Goal: Book appointment/travel/reservation

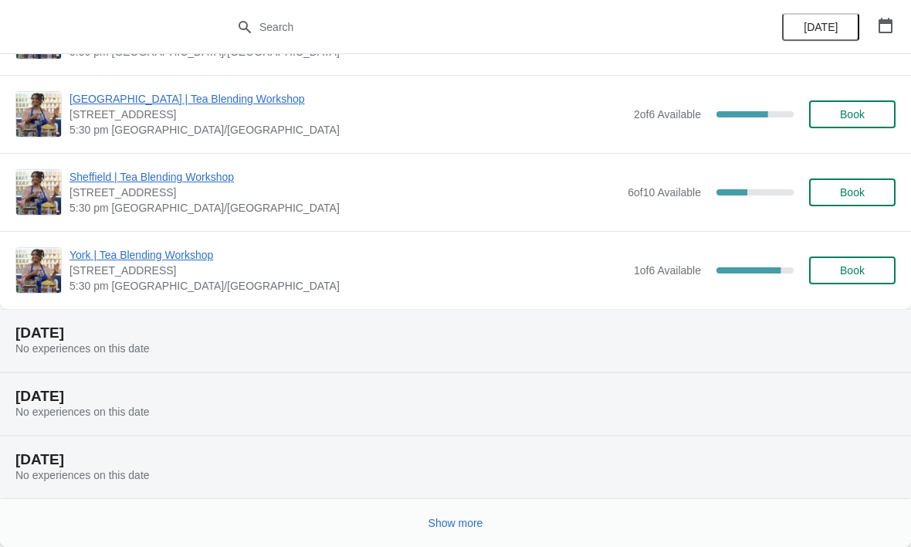
scroll to position [1536, 0]
click at [890, 28] on icon "button" at bounding box center [885, 25] width 15 height 15
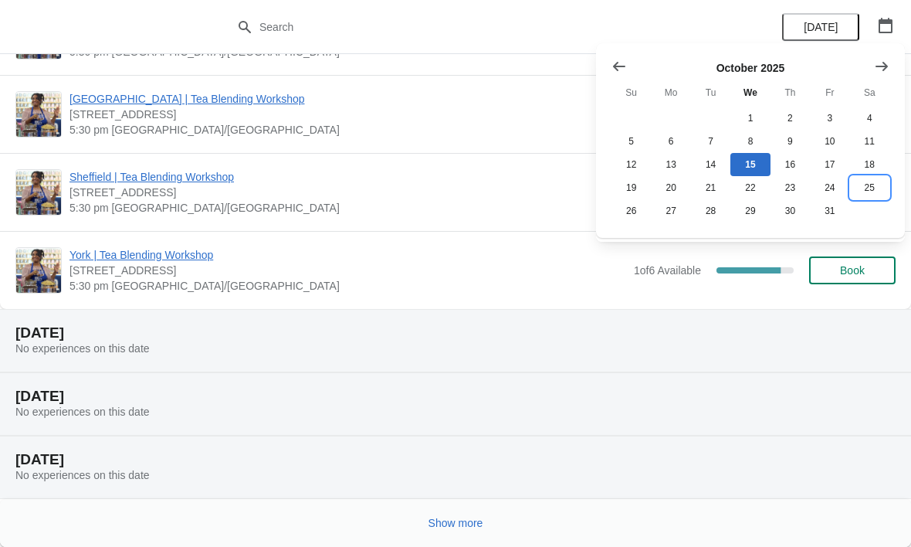
click at [873, 188] on button "25" at bounding box center [869, 187] width 39 height 23
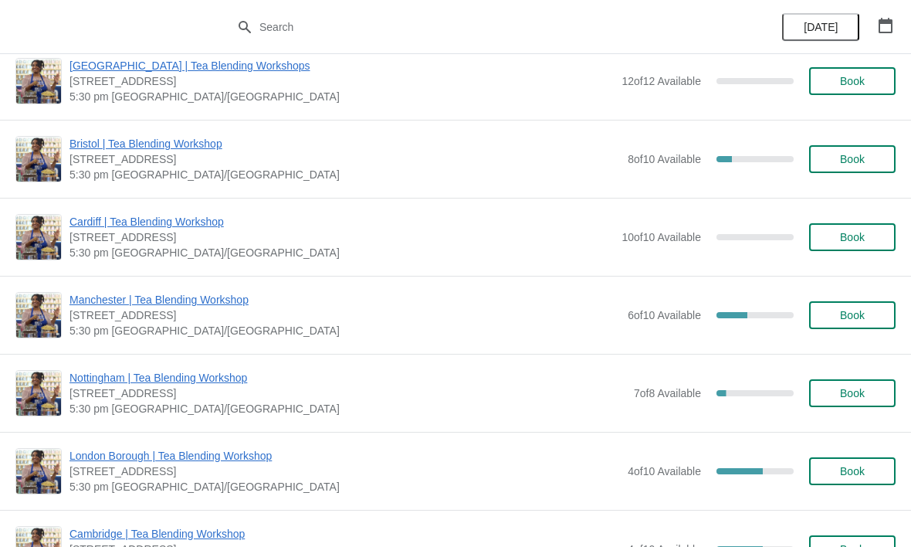
scroll to position [628, 0]
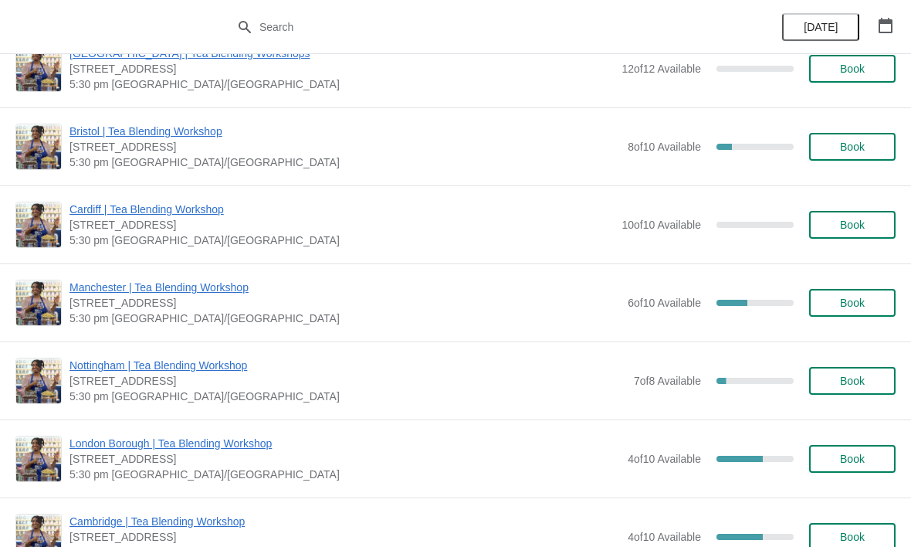
click at [890, 25] on icon "button" at bounding box center [885, 25] width 15 height 15
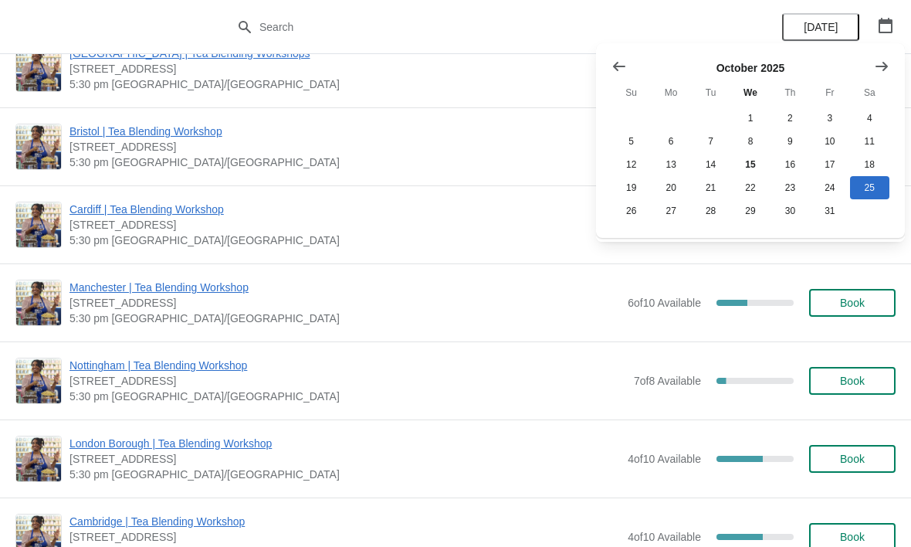
click at [883, 64] on icon "Show next month, November 2025" at bounding box center [881, 66] width 15 height 15
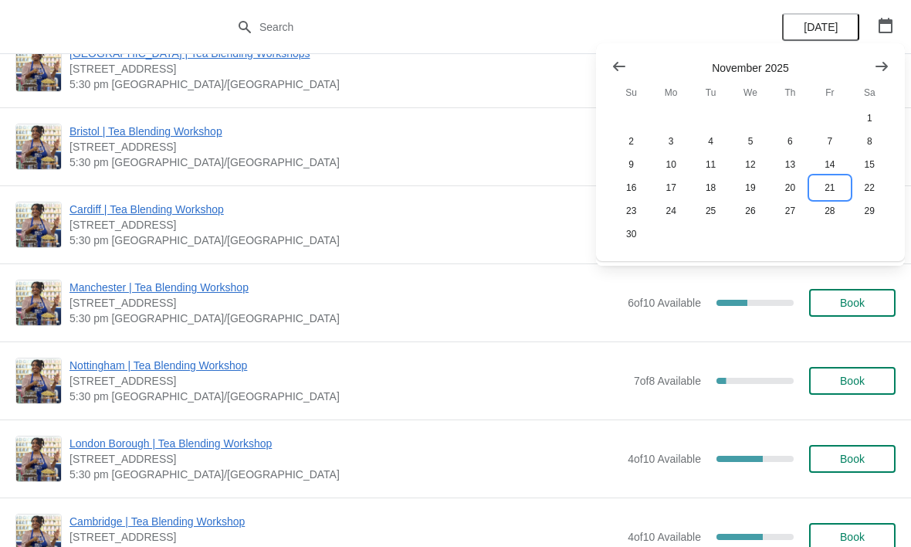
click at [824, 195] on button "21" at bounding box center [829, 187] width 39 height 23
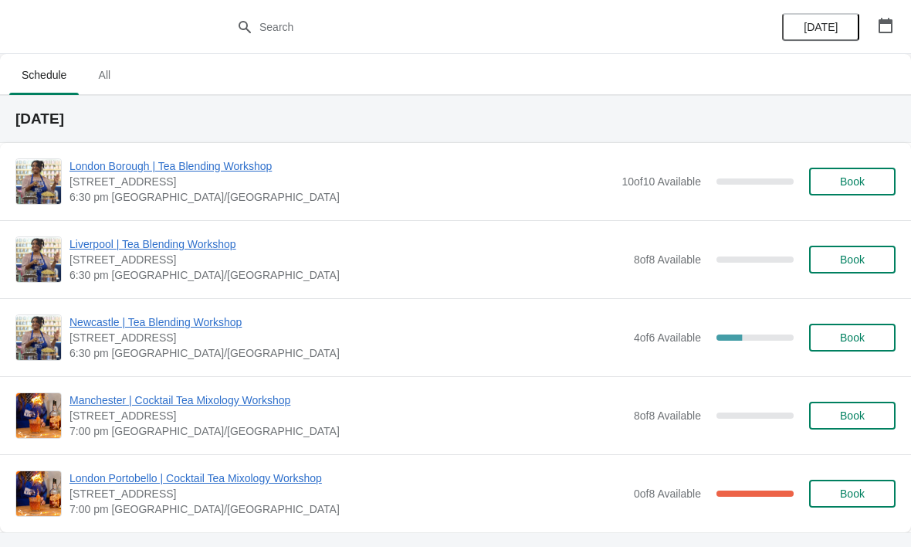
scroll to position [0, 0]
click at [898, 26] on button "button" at bounding box center [886, 26] width 28 height 28
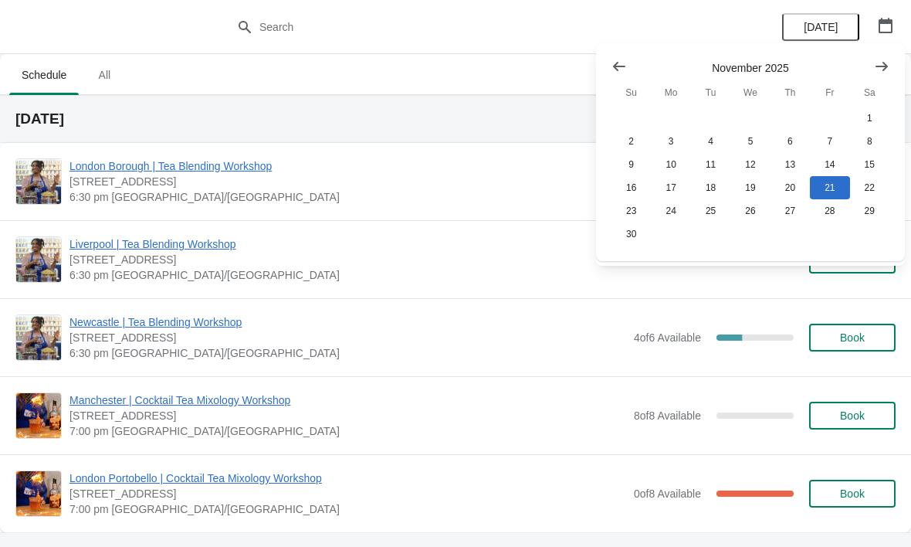
click at [620, 67] on icon "Show previous month, October 2025" at bounding box center [619, 66] width 15 height 15
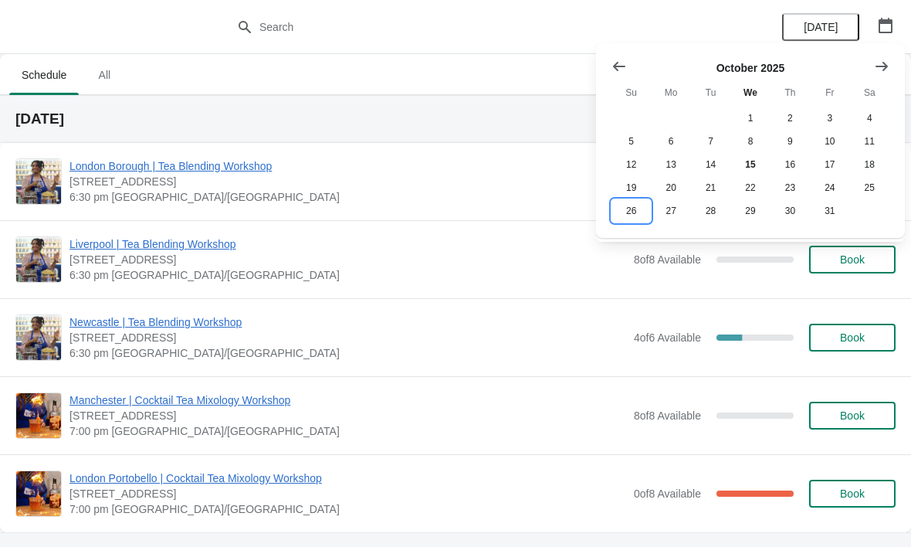
click at [626, 217] on button "26" at bounding box center [631, 210] width 39 height 23
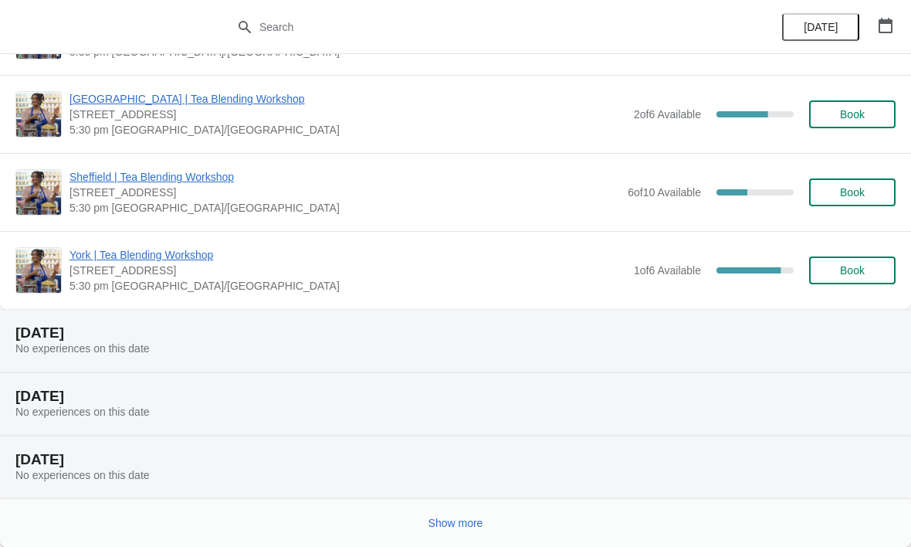
scroll to position [1536, 0]
click at [886, 12] on button "button" at bounding box center [886, 26] width 28 height 28
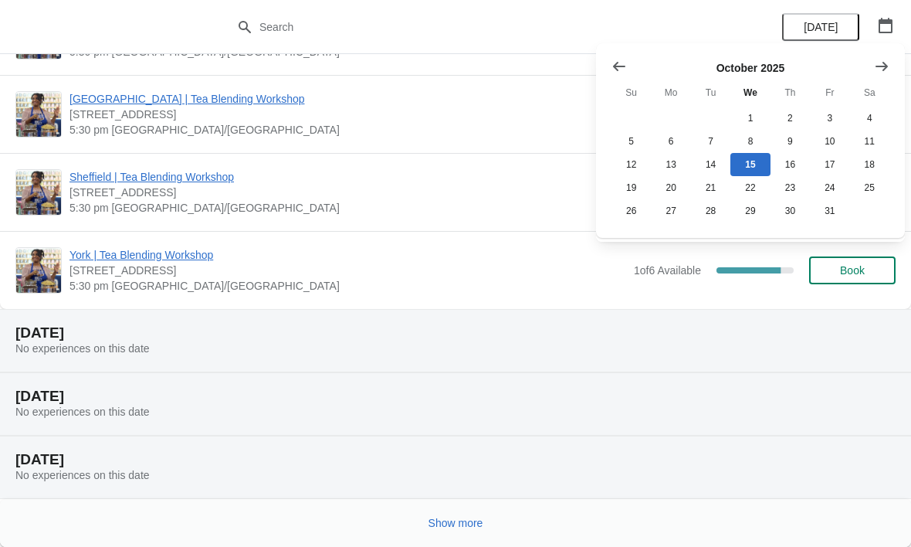
click at [890, 70] on button "Show next month, November 2025" at bounding box center [882, 67] width 28 height 28
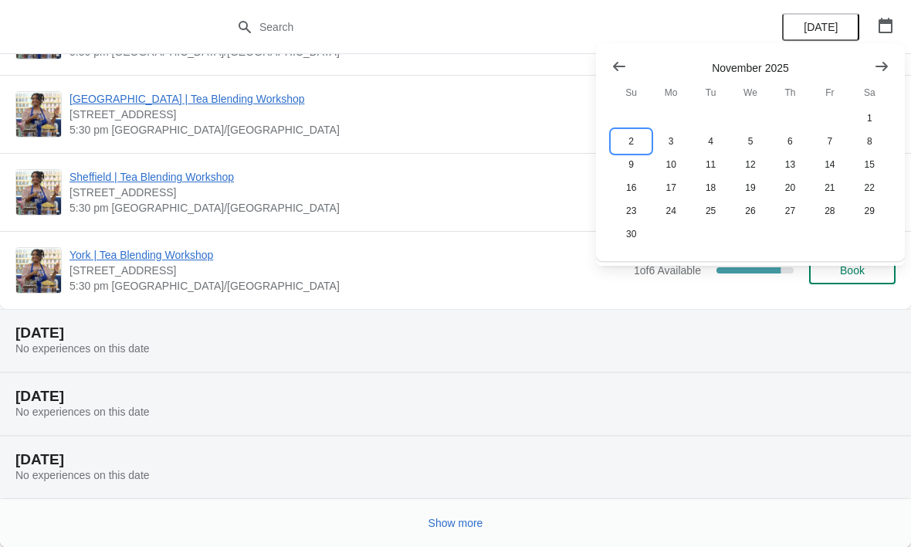
click at [631, 137] on button "2" at bounding box center [631, 141] width 39 height 23
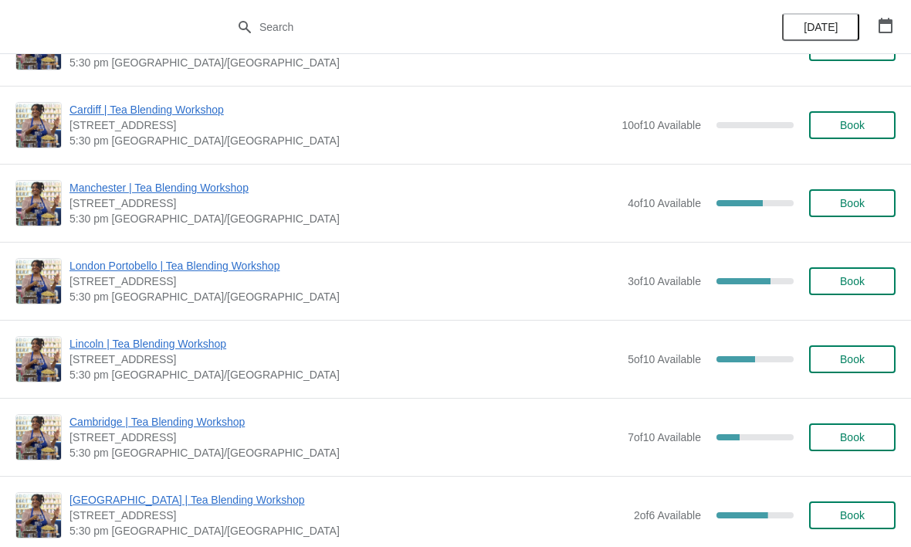
scroll to position [293, 0]
